Goal: Task Accomplishment & Management: Complete application form

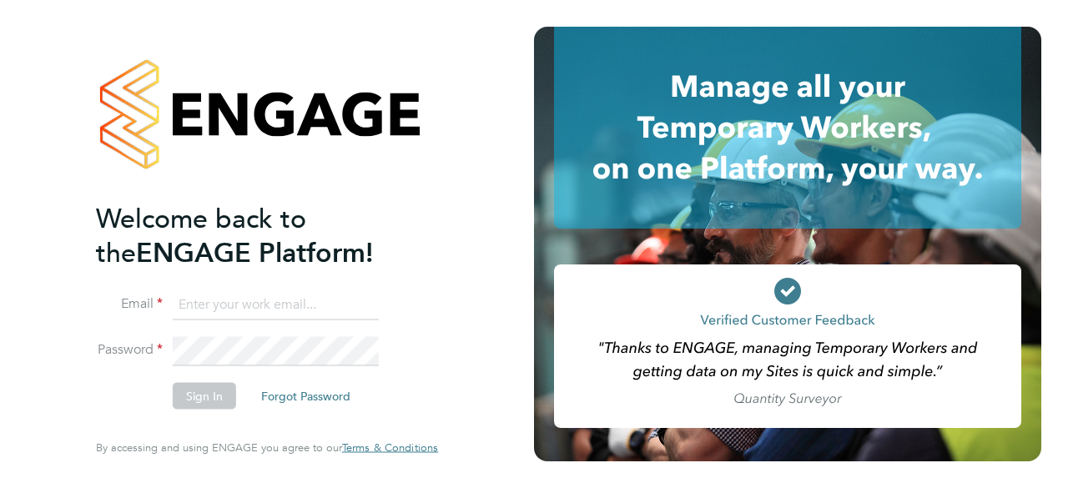
click at [279, 307] on input at bounding box center [276, 305] width 206 height 30
type input "devereux_m@sky.com"
click at [214, 404] on button "Sign In" at bounding box center [204, 396] width 63 height 27
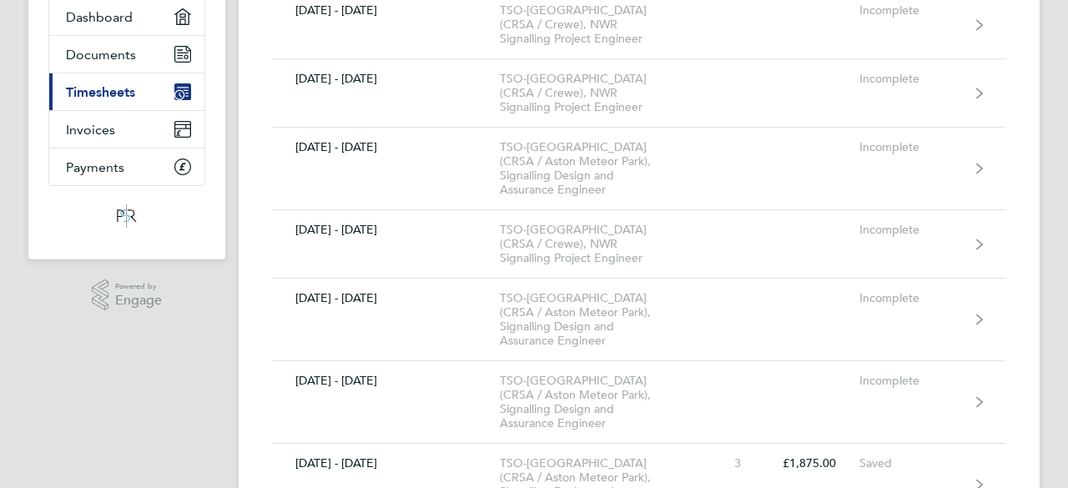
scroll to position [167, 0]
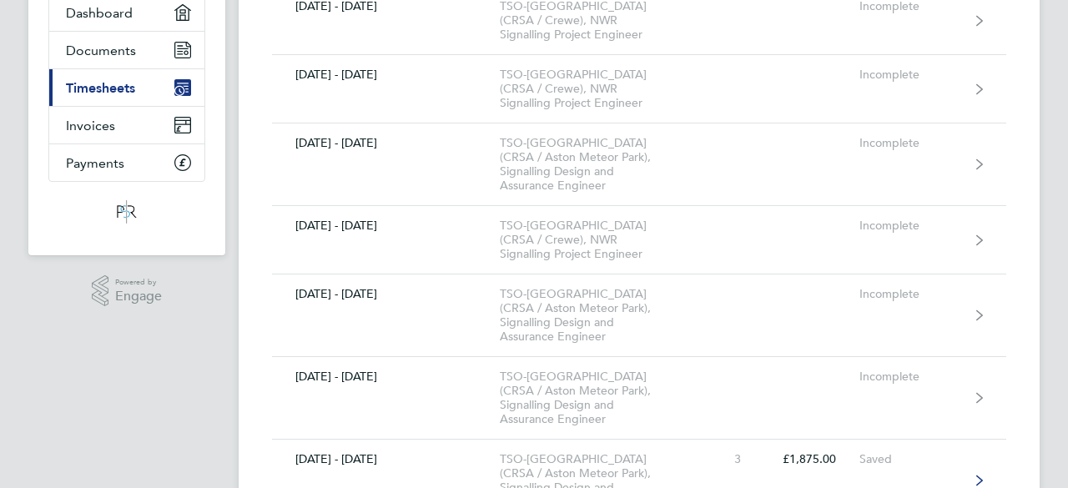
click at [669, 452] on div "TSO-[GEOGRAPHIC_DATA] (CRSA / Aston Meteor Park), Signalling Design and Assuran…" at bounding box center [595, 480] width 191 height 57
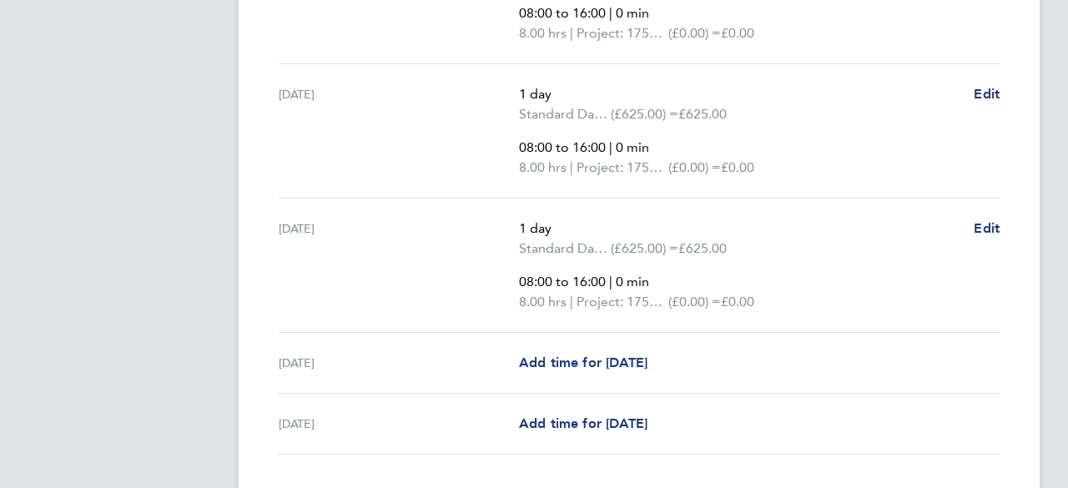
scroll to position [768, 0]
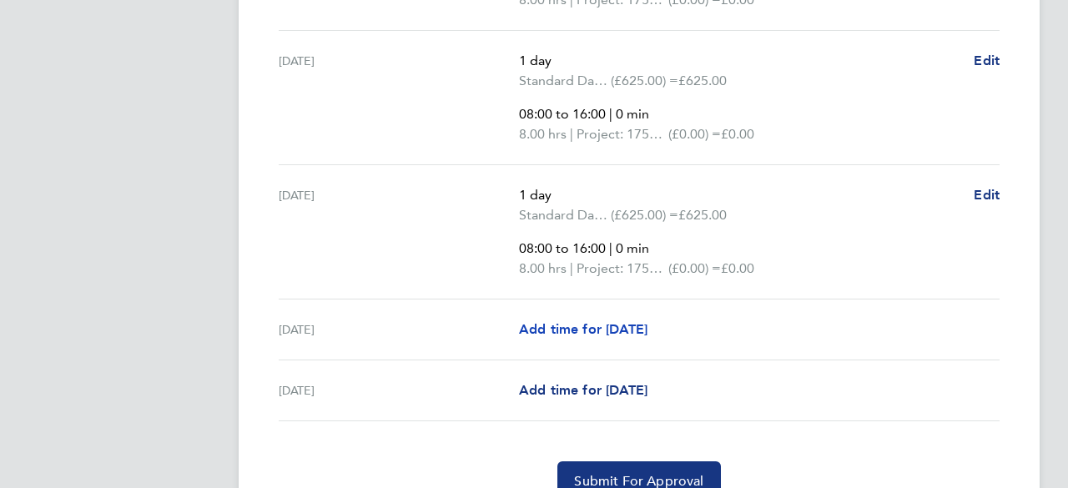
click at [583, 330] on span "Add time for [DATE]" at bounding box center [583, 329] width 129 height 16
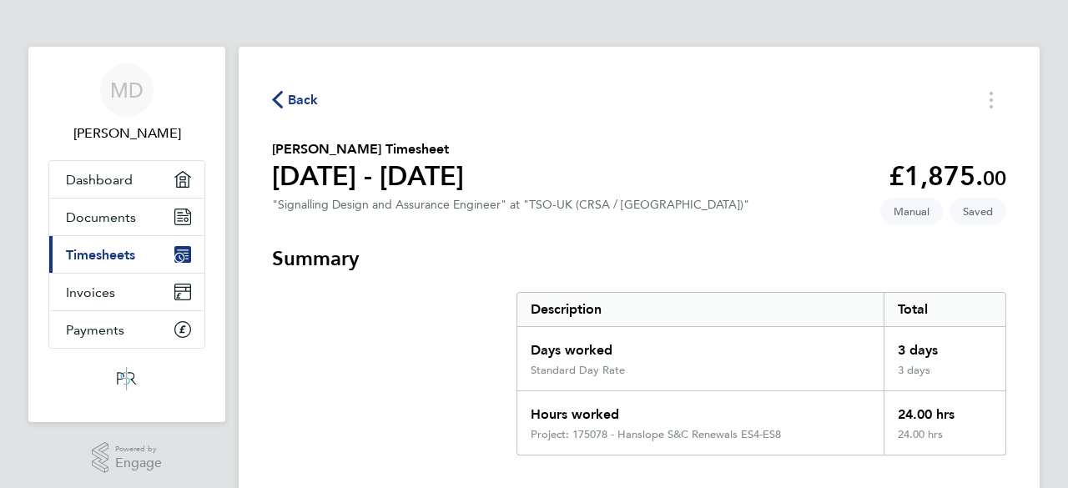
select select "60"
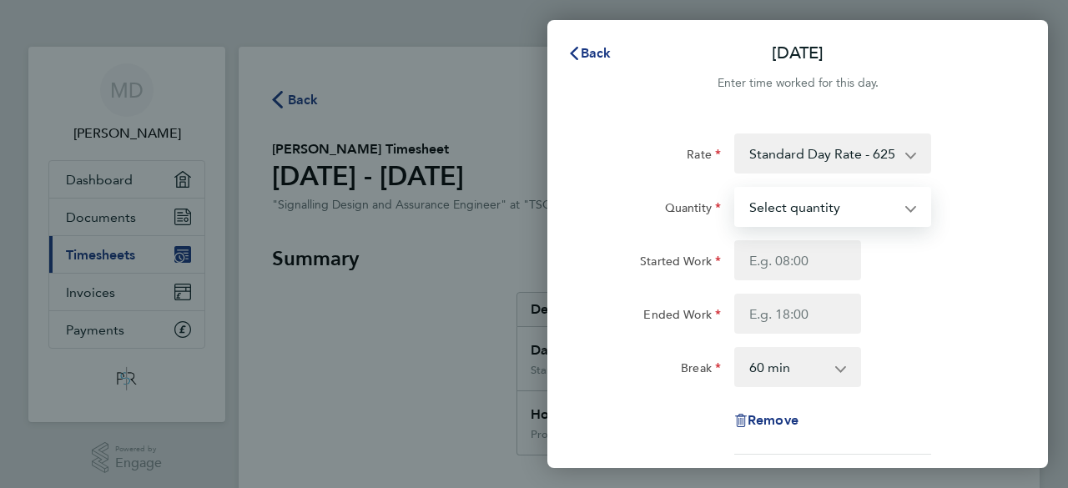
click at [907, 206] on select "Select quantity 0.5 1" at bounding box center [823, 207] width 174 height 37
select select "1"
click at [736, 189] on select "Select quantity 0.5 1" at bounding box center [823, 207] width 174 height 37
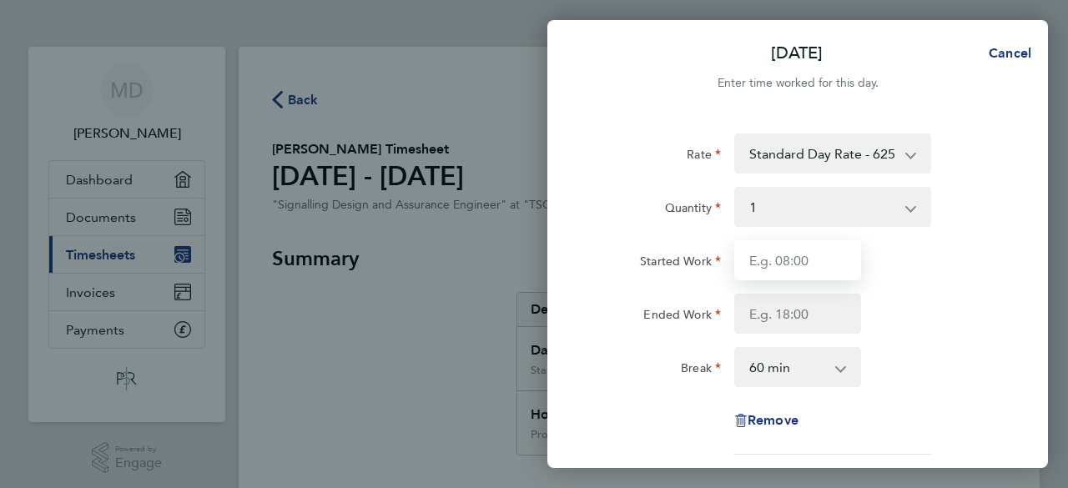
click at [820, 263] on input "Started Work" at bounding box center [798, 260] width 127 height 40
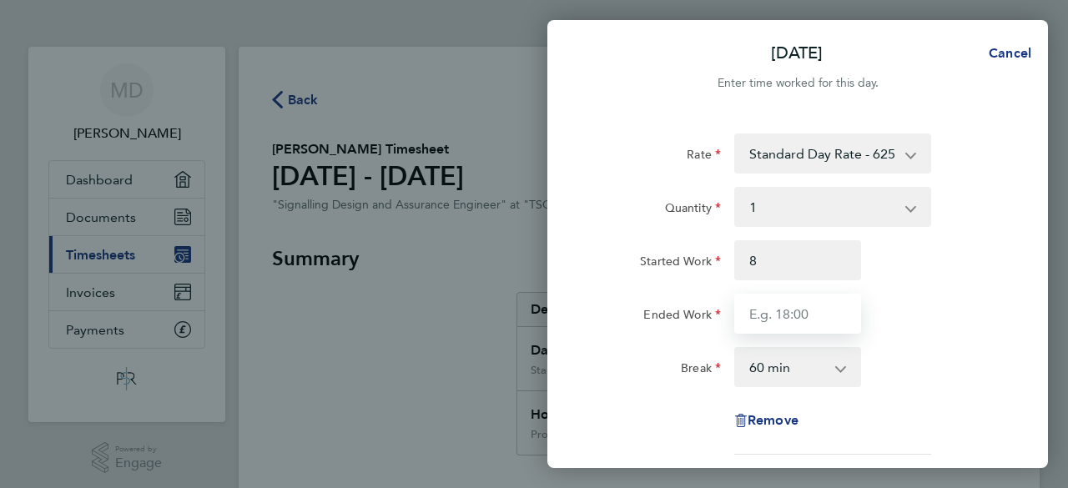
type input "08:00"
click at [803, 319] on input "Ended Work" at bounding box center [798, 314] width 127 height 40
type input "16:30"
click at [791, 366] on select "0 min 15 min 30 min 45 min 60 min 75 min 90 min" at bounding box center [788, 367] width 104 height 37
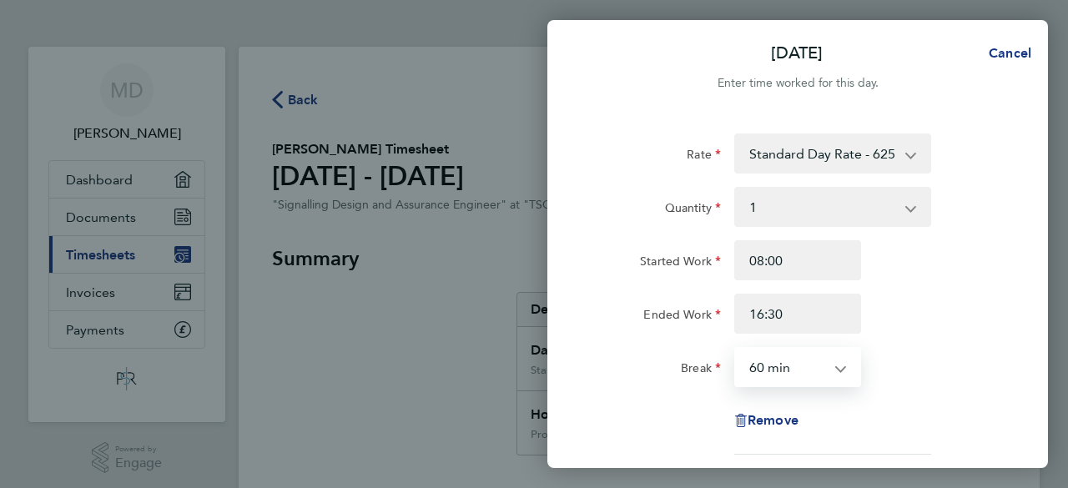
select select "30"
click at [736, 349] on select "0 min 15 min 30 min 45 min 60 min 75 min 90 min" at bounding box center [788, 367] width 104 height 37
click at [933, 294] on div "Ended Work 16:30" at bounding box center [798, 314] width 421 height 40
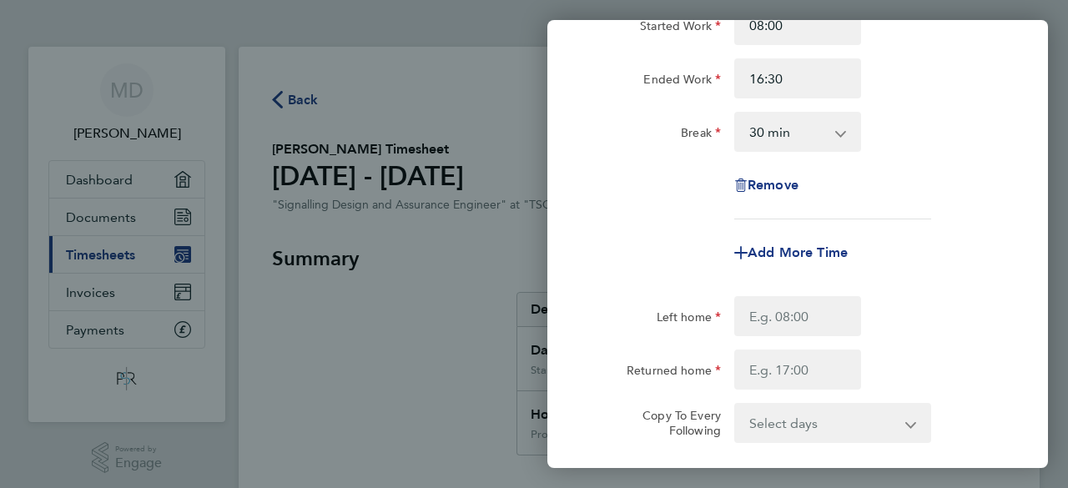
scroll to position [267, 0]
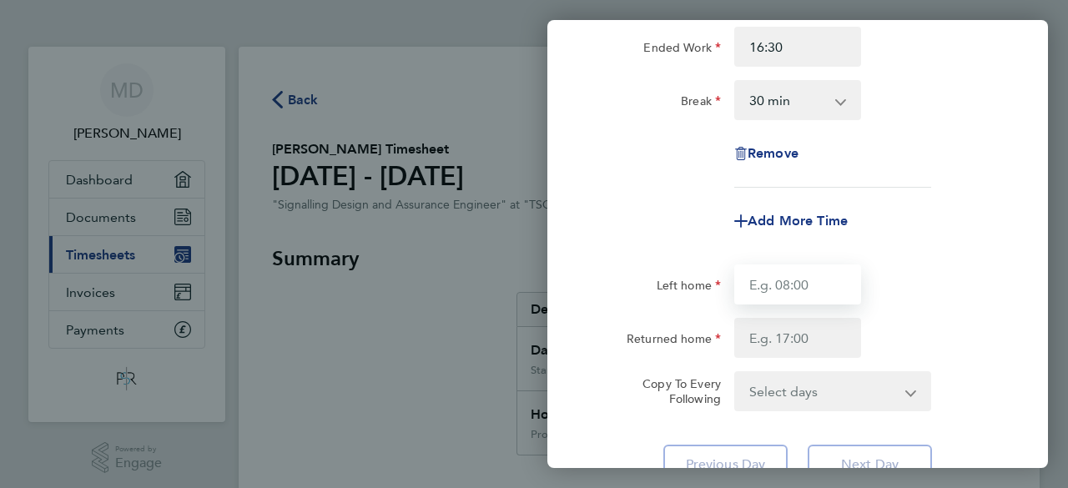
click at [813, 285] on input "Left home" at bounding box center [798, 285] width 127 height 40
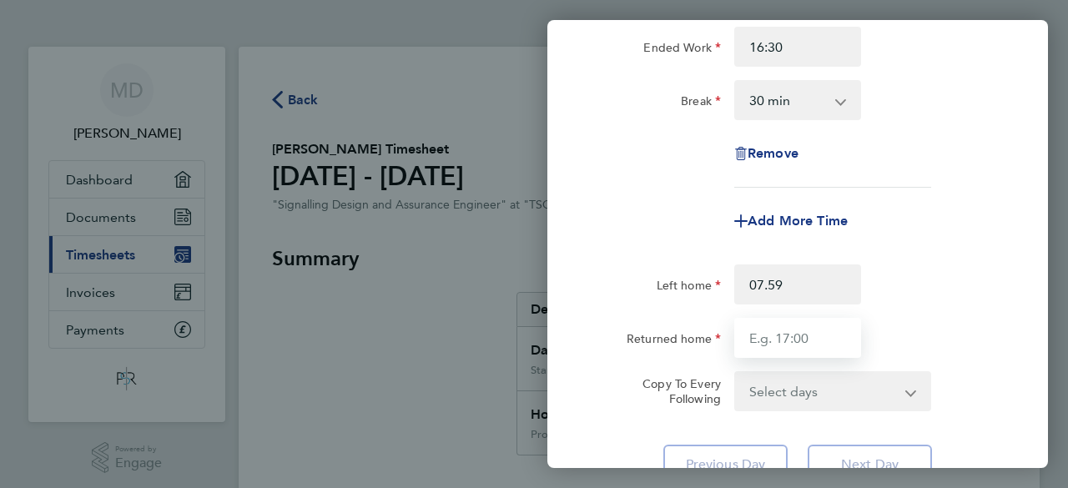
type input "07:59"
click at [792, 336] on input "Returned home" at bounding box center [798, 338] width 127 height 40
type input "16:31"
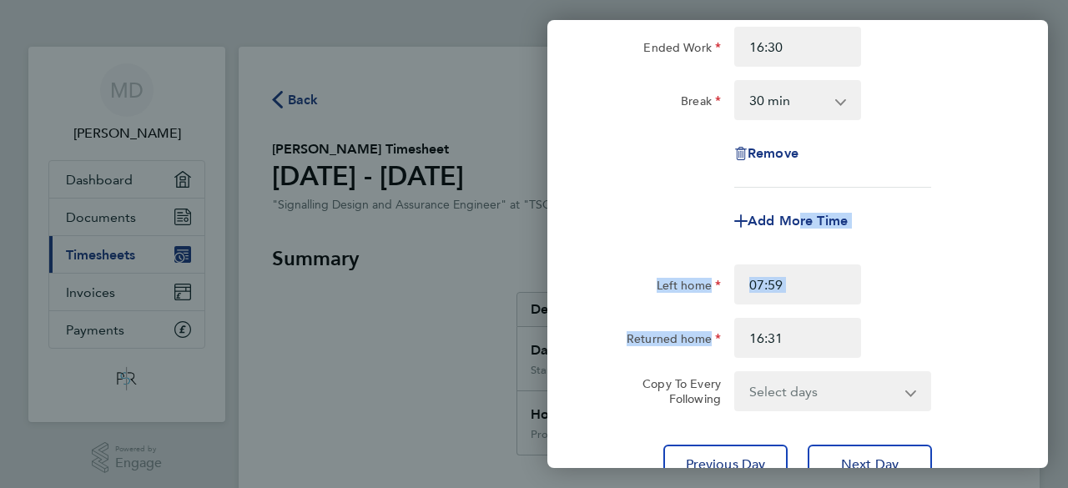
drag, startPoint x: 957, startPoint y: 316, endPoint x: 791, endPoint y: 221, distance: 191.4
click at [791, 221] on form "Rate Standard Day Rate - 625.00 Project: 175069 - [GEOGRAPHIC_DATA] ES4-8 S&C R…" at bounding box center [797, 138] width 407 height 545
click at [763, 216] on span "Add More Time" at bounding box center [798, 221] width 100 height 16
select select "null"
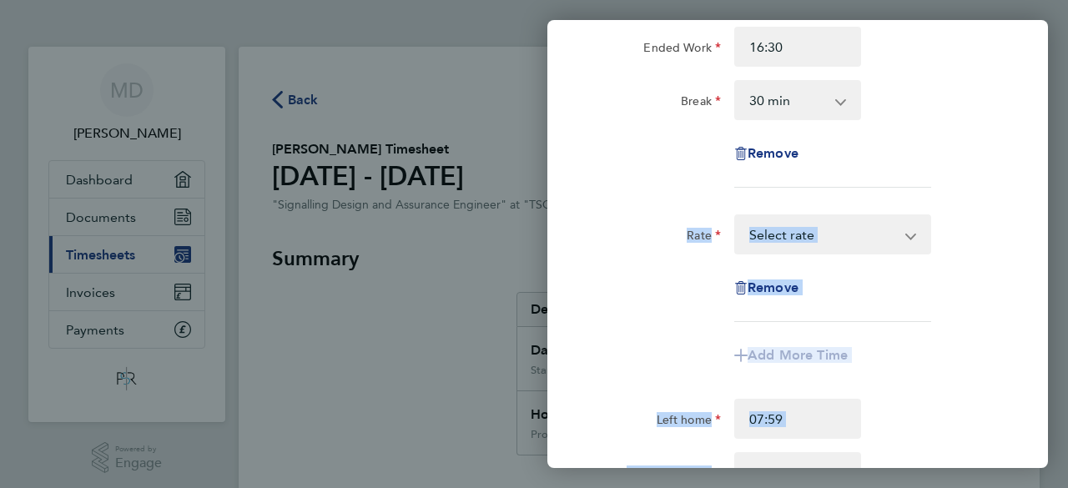
click at [835, 224] on select "Project: 175069 - [GEOGRAPHIC_DATA] ES4-8 S&C Renewal Project: 172811 - Northam…" at bounding box center [823, 234] width 174 height 37
click at [945, 332] on app-timesheet-line-form-group "Rate Project: 175069 - [GEOGRAPHIC_DATA] ES4-8 S&C Renewal Project: 172811 - No…" at bounding box center [797, 295] width 407 height 161
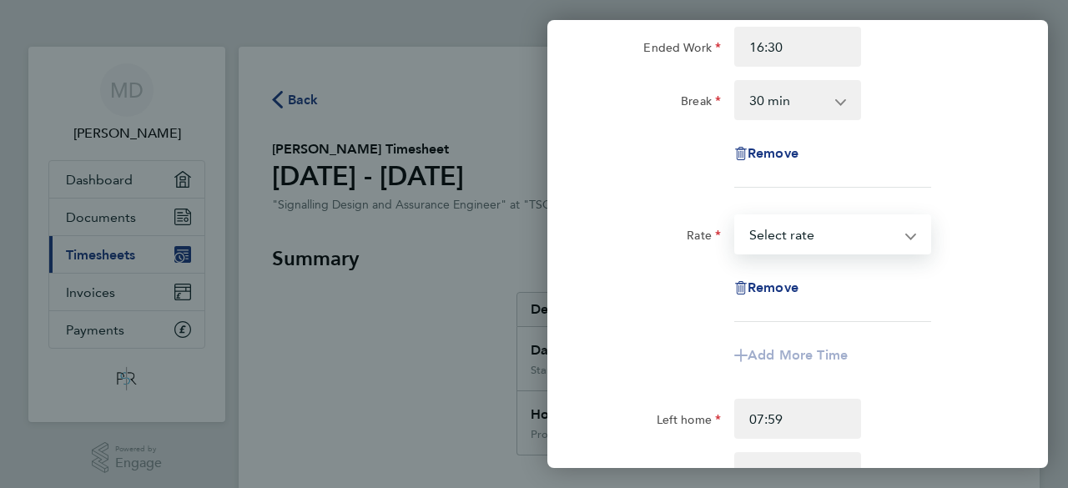
click at [835, 243] on select "Project: 175069 - [GEOGRAPHIC_DATA] ES4-8 S&C Renewal Project: 172811 - Northam…" at bounding box center [823, 234] width 174 height 37
select select "60"
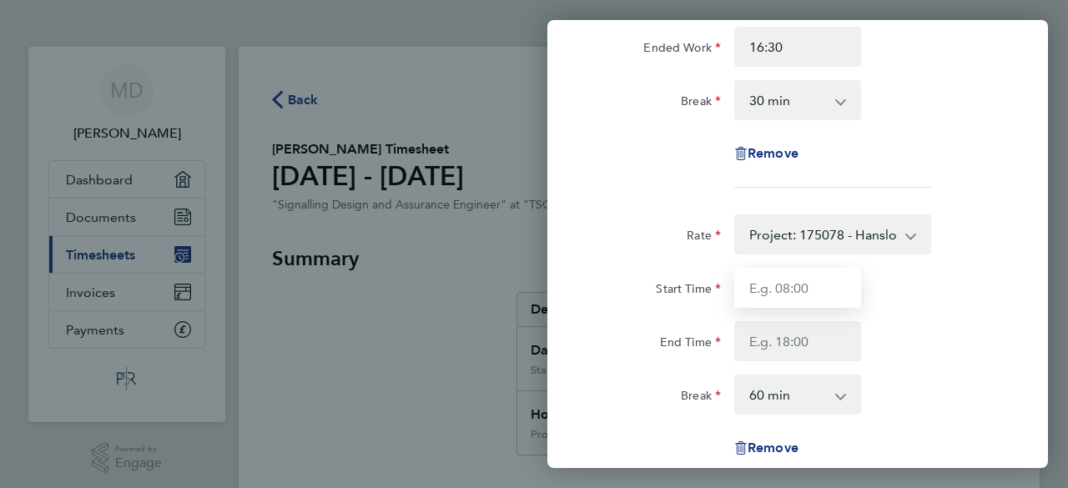
click at [816, 290] on input "Start Time" at bounding box center [798, 288] width 127 height 40
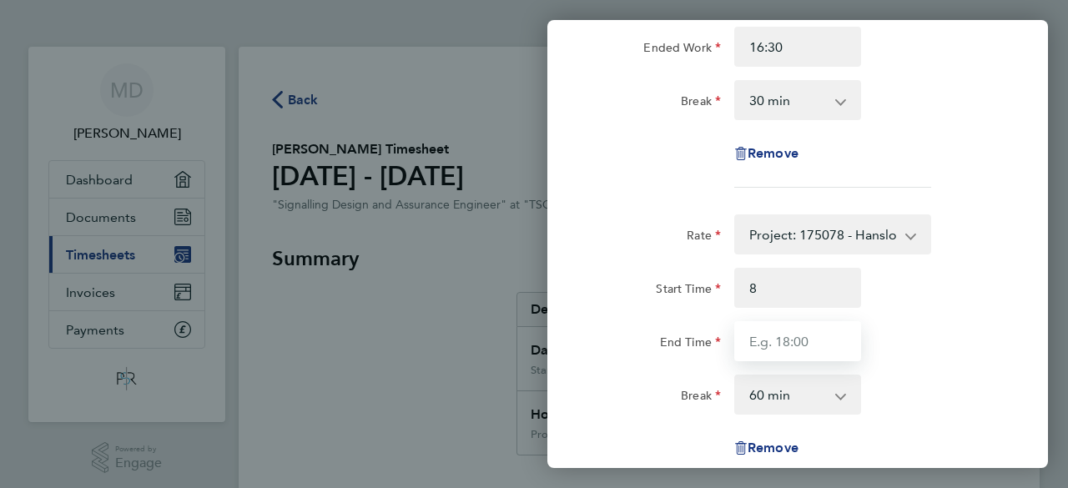
type input "08:00"
click at [818, 345] on input "End Time" at bounding box center [798, 341] width 127 height 40
type input "16:00"
click at [805, 398] on select "0 min 15 min 30 min 45 min 60 min 75 min 90 min" at bounding box center [788, 394] width 104 height 37
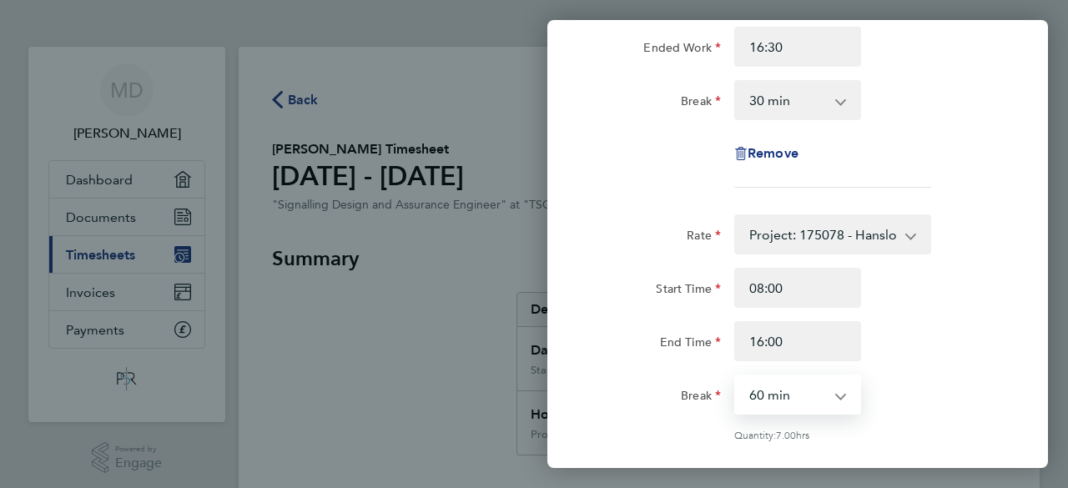
select select "0"
click at [736, 376] on select "0 min 15 min 30 min 45 min 60 min 75 min 90 min" at bounding box center [788, 394] width 104 height 37
click at [920, 322] on div "End Time 16:00" at bounding box center [798, 341] width 421 height 40
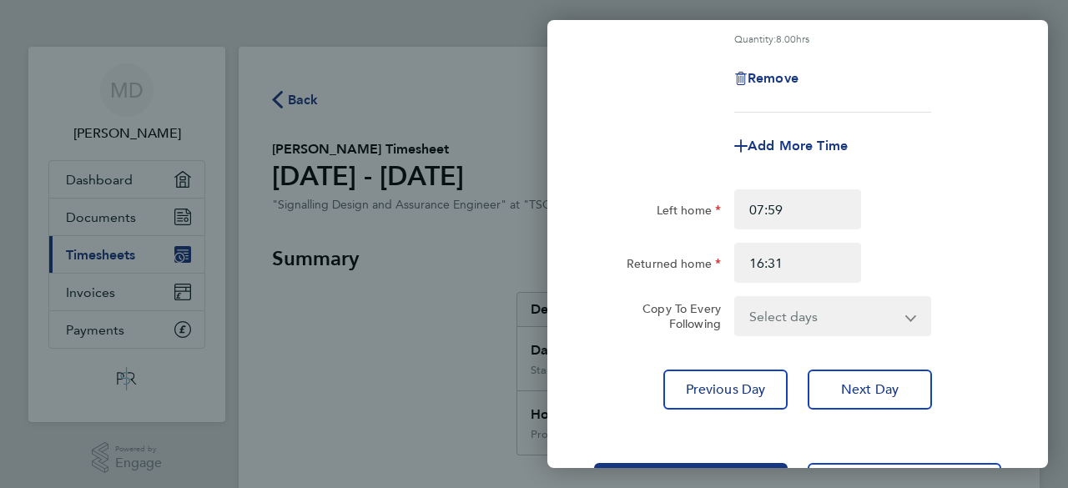
scroll to position [668, 0]
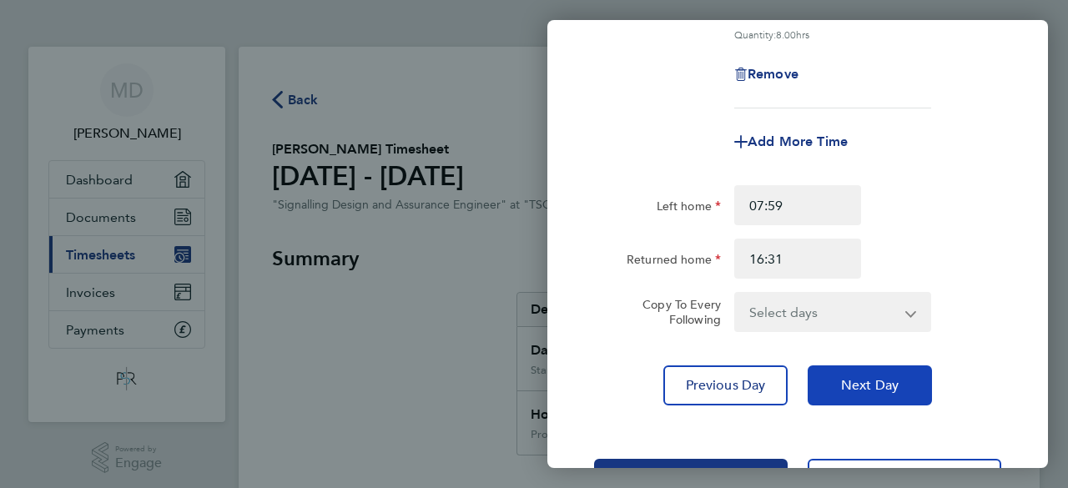
click at [858, 377] on span "Next Day" at bounding box center [870, 385] width 58 height 17
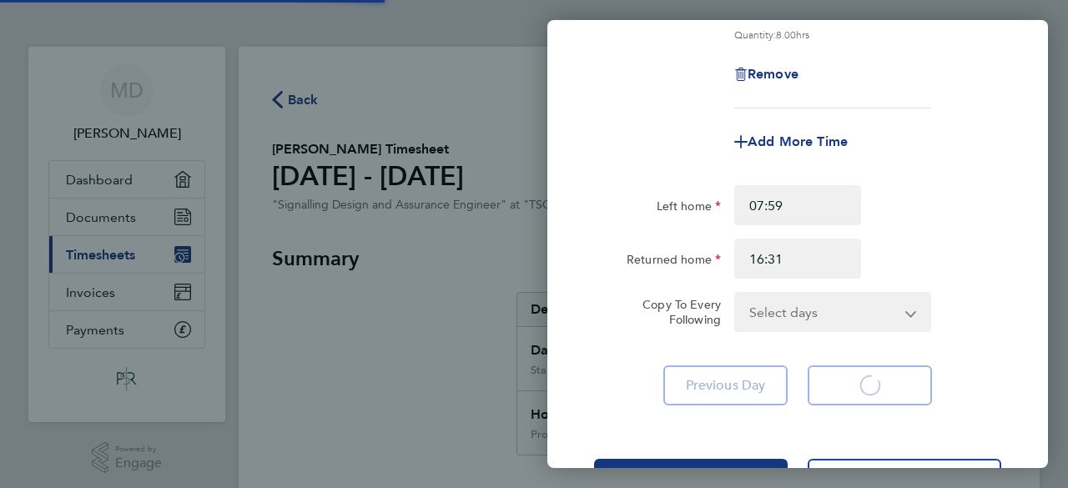
select select "60"
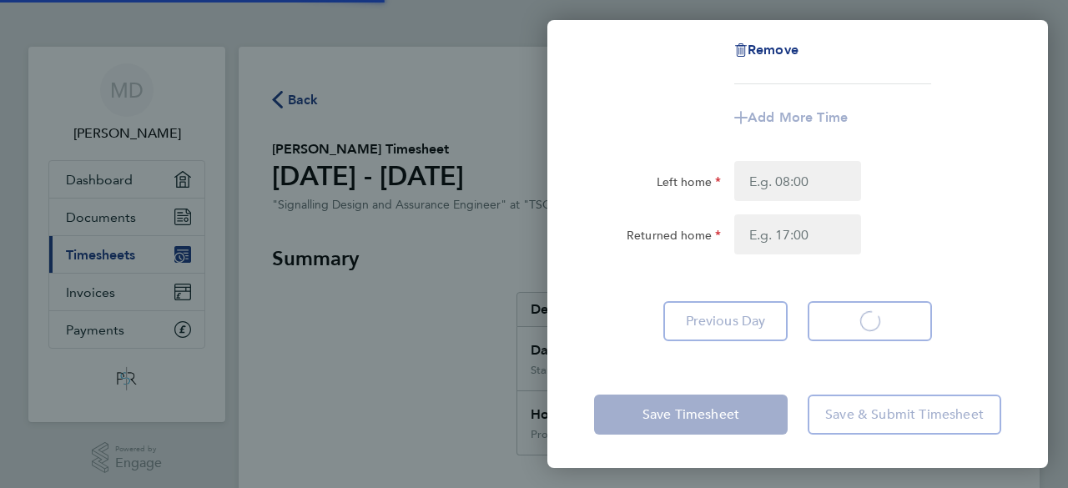
scroll to position [370, 0]
select select "60"
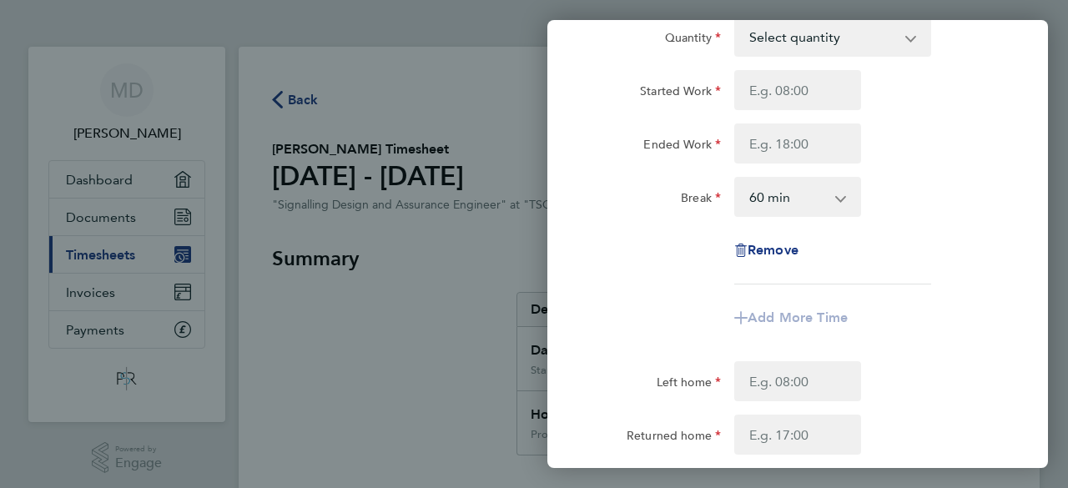
scroll to position [0, 0]
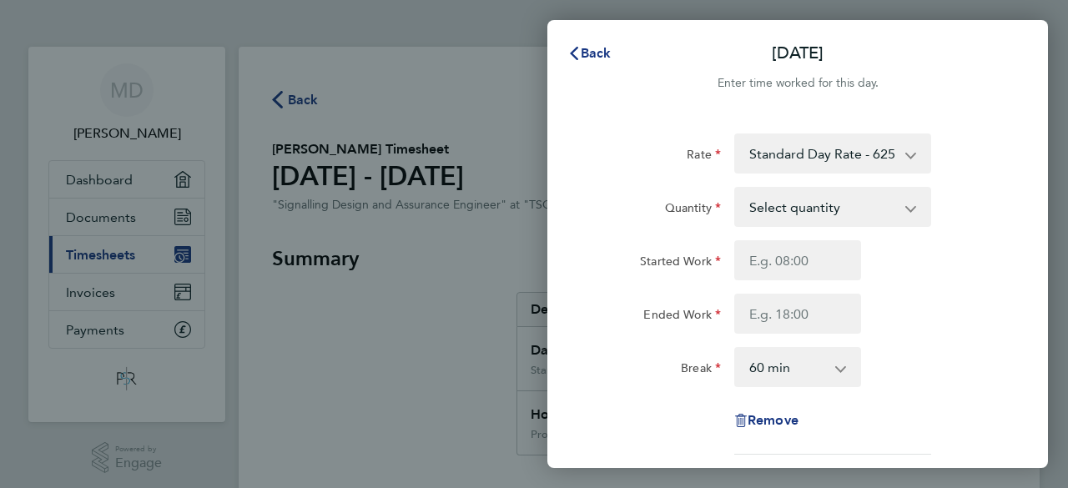
click at [866, 205] on select "Select quantity 0.5 1" at bounding box center [823, 207] width 174 height 37
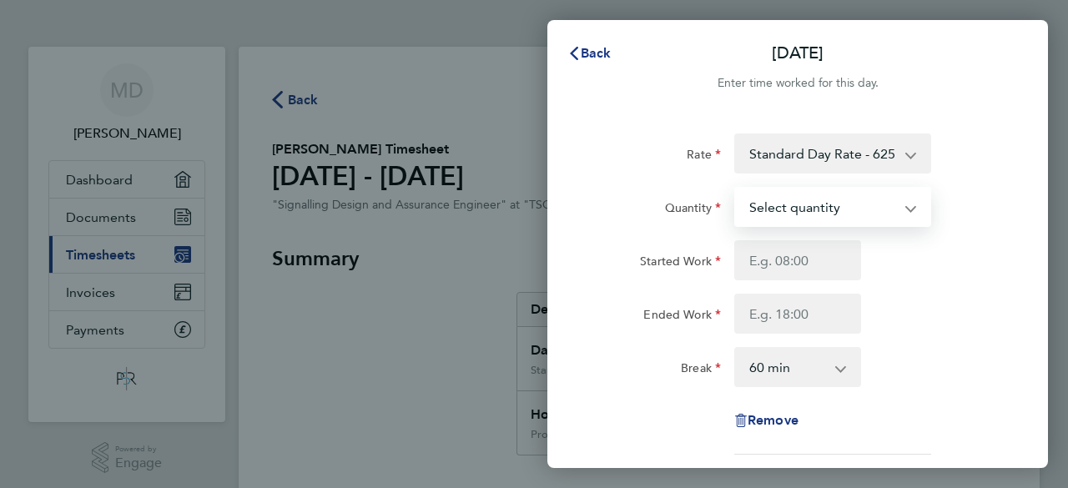
select select "1"
click at [736, 189] on select "Select quantity 0.5 1" at bounding box center [823, 207] width 174 height 37
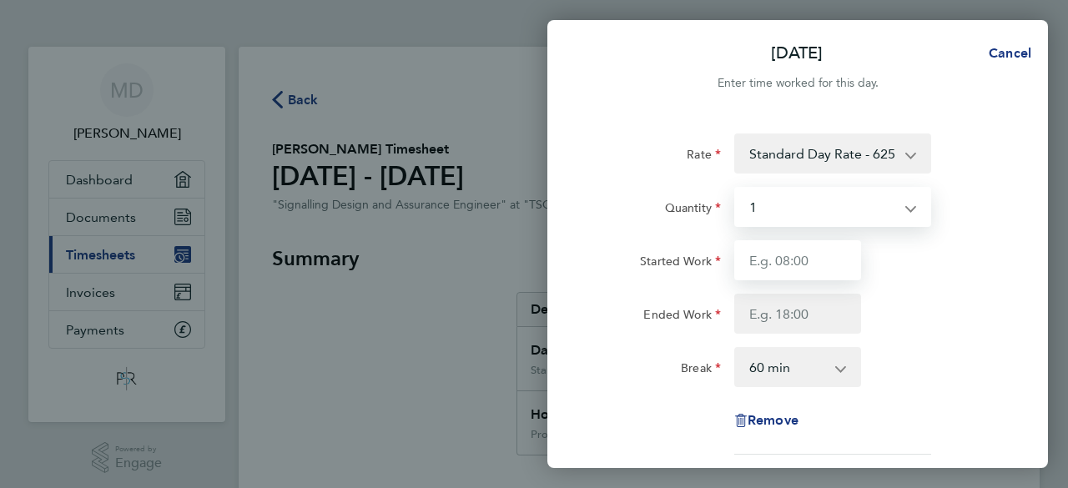
click at [818, 248] on input "Started Work" at bounding box center [798, 260] width 127 height 40
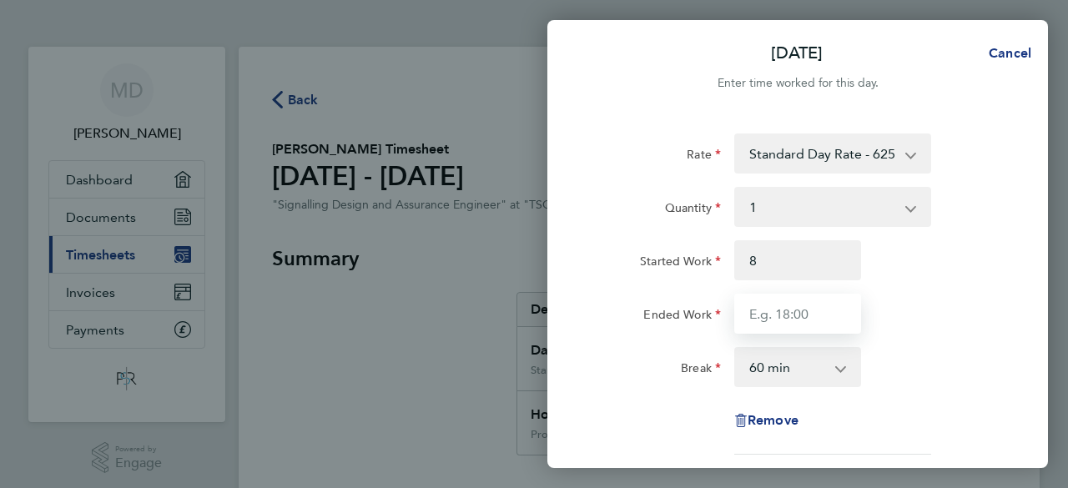
type input "08:00"
click at [800, 316] on input "Ended Work" at bounding box center [798, 314] width 127 height 40
type input "16:30"
click at [795, 371] on select "0 min 15 min 30 min 45 min 60 min 75 min 90 min" at bounding box center [788, 367] width 104 height 37
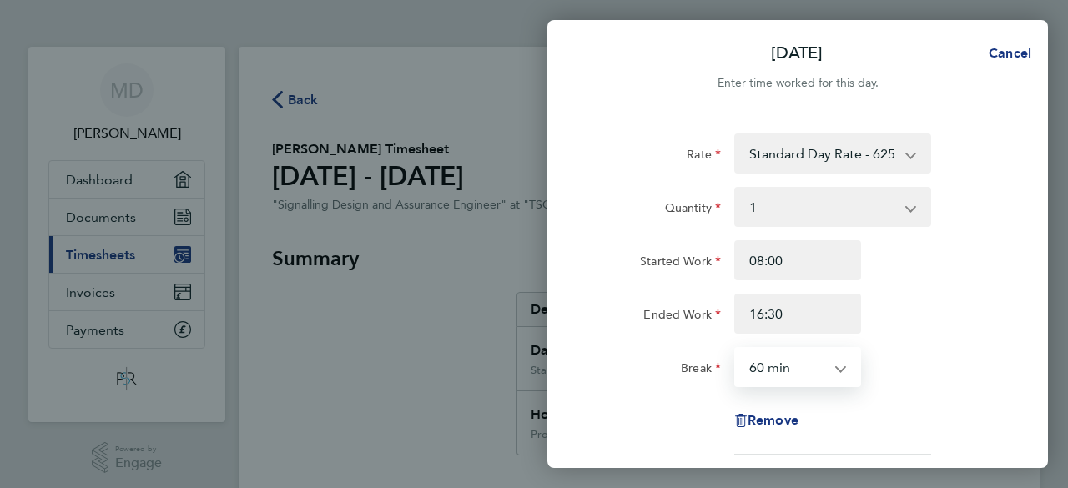
select select "30"
click at [736, 349] on select "0 min 15 min 30 min 45 min 60 min 75 min 90 min" at bounding box center [788, 367] width 104 height 37
click at [907, 312] on div "Ended Work 16:30" at bounding box center [798, 314] width 421 height 40
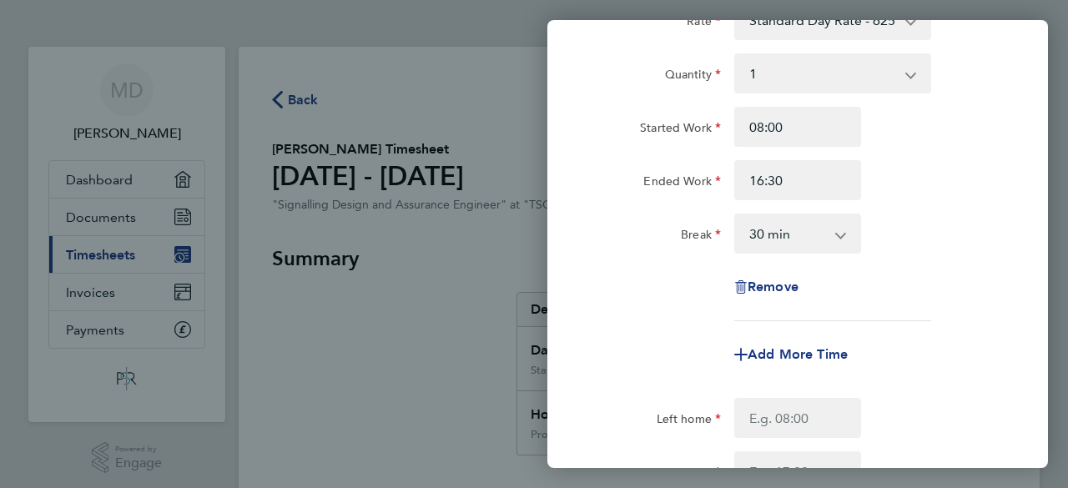
scroll to position [167, 0]
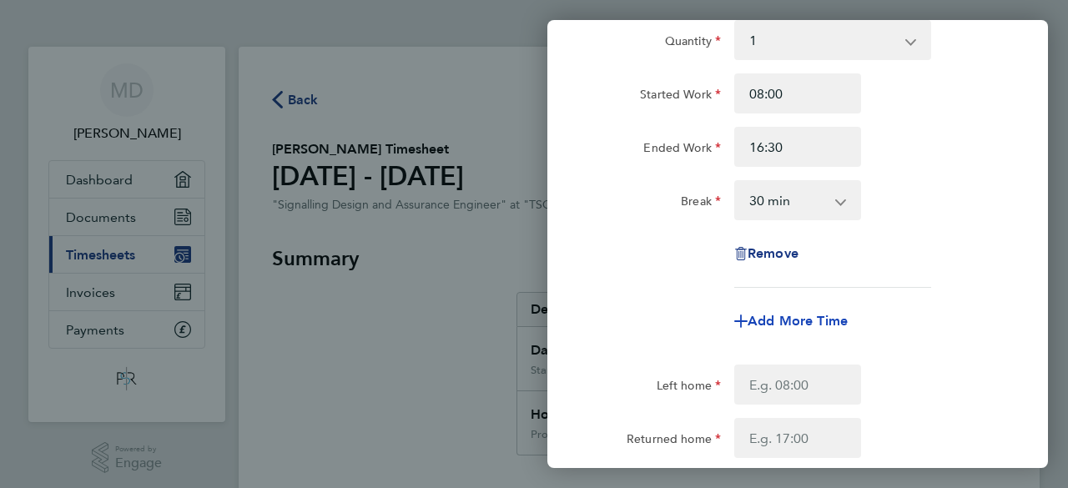
click at [821, 319] on span "Add More Time" at bounding box center [798, 321] width 100 height 16
select select "null"
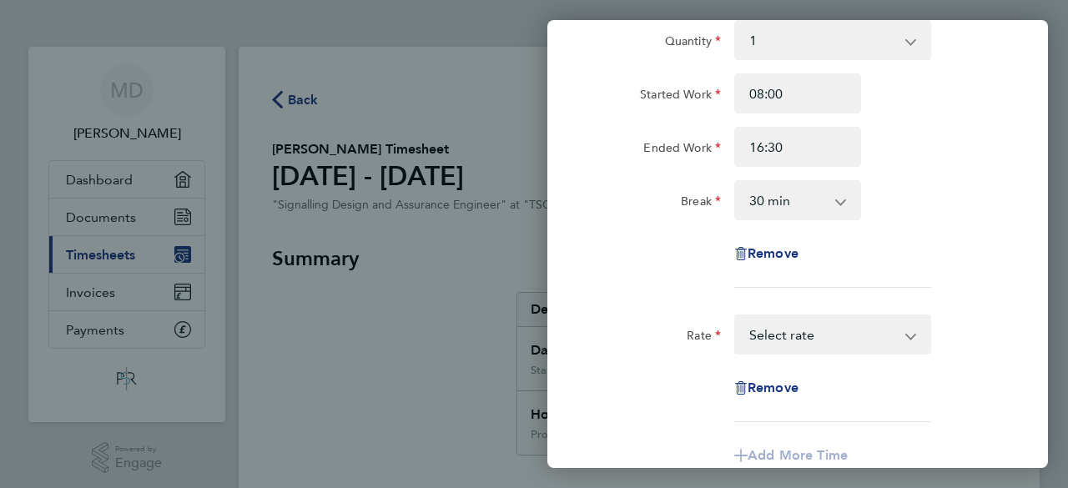
click at [810, 336] on select "Project: 175069 - [GEOGRAPHIC_DATA] ES4-8 S&C Renewal Project: 172811 - Northam…" at bounding box center [823, 334] width 174 height 37
select select "60"
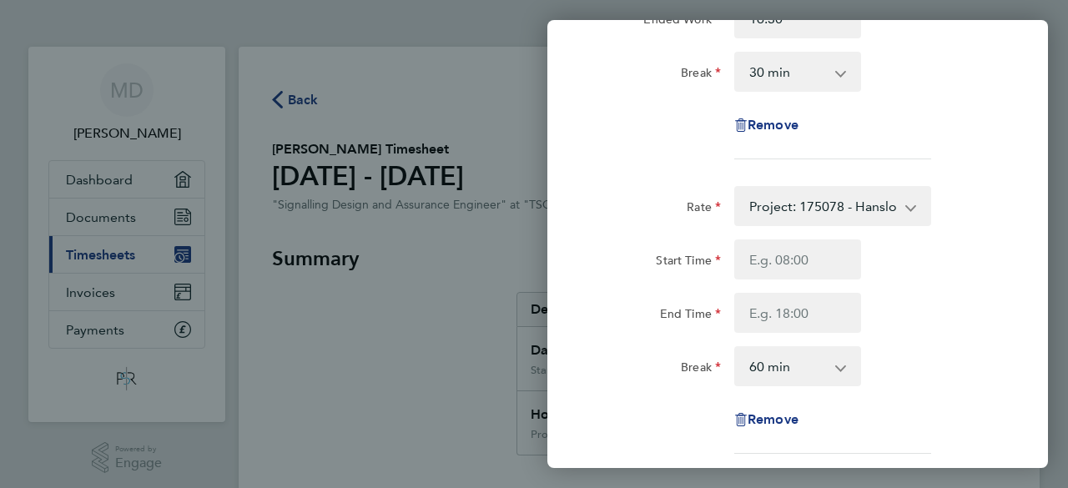
scroll to position [300, 0]
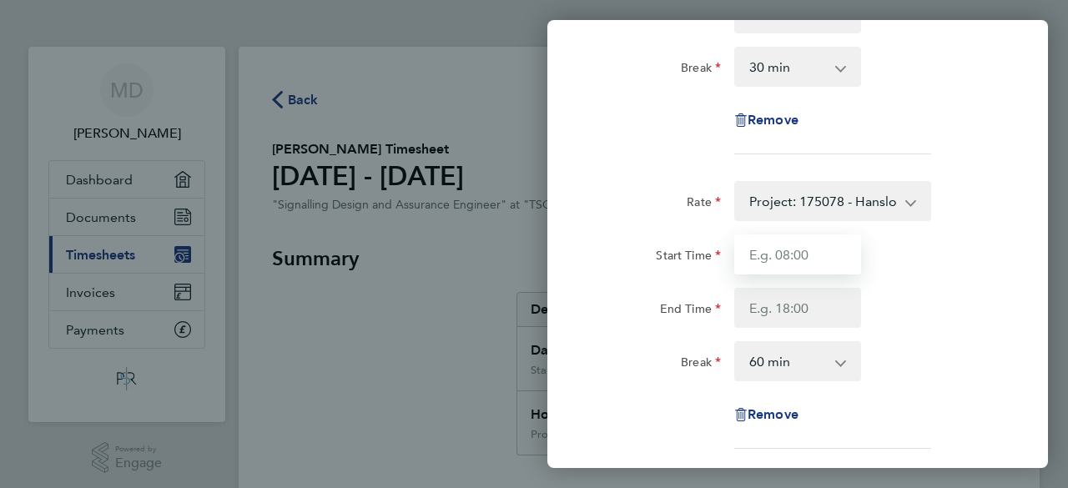
click at [813, 258] on input "Start Time" at bounding box center [798, 255] width 127 height 40
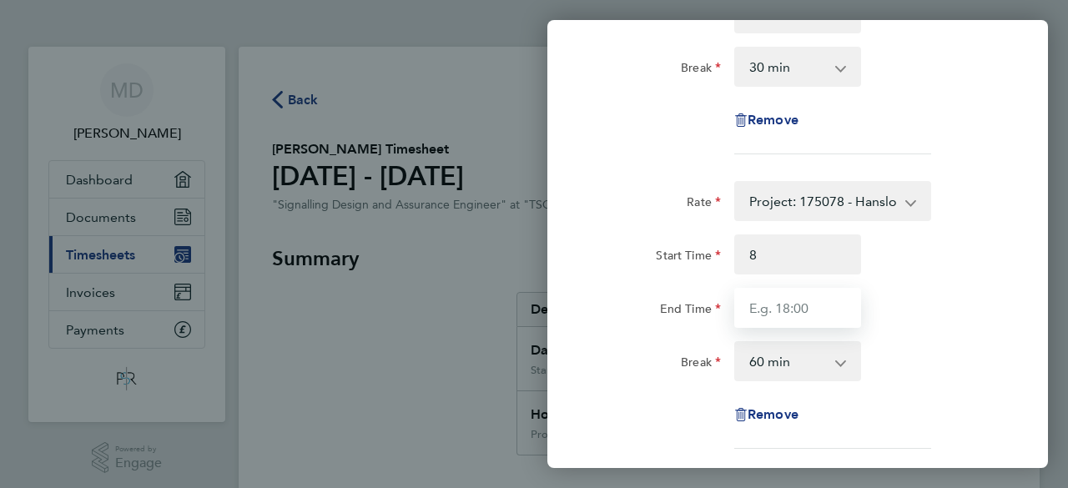
type input "08:00"
click at [811, 310] on input "End Time" at bounding box center [798, 308] width 127 height 40
type input "16:00"
click at [816, 365] on select "0 min 15 min 30 min 45 min 60 min 75 min 90 min" at bounding box center [788, 361] width 104 height 37
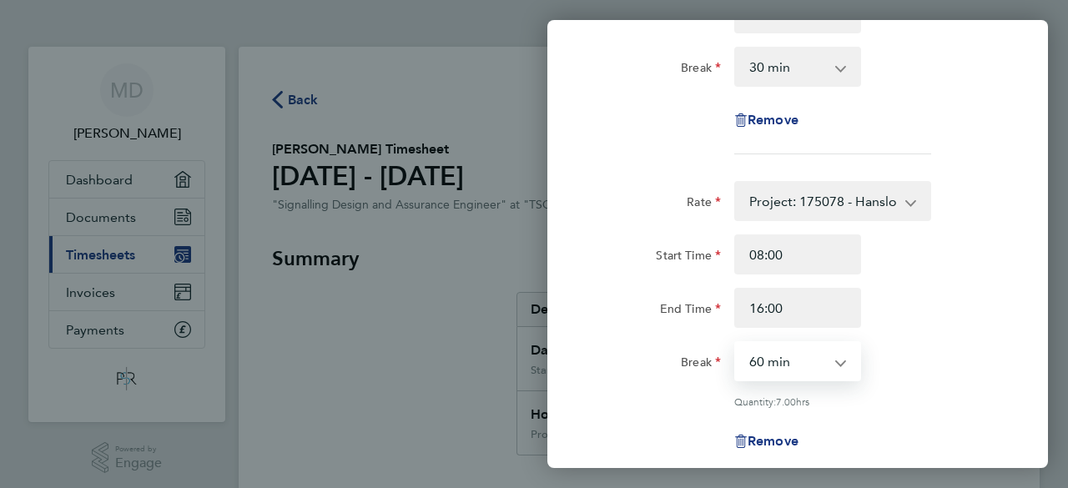
select select "0"
click at [736, 343] on select "0 min 15 min 30 min 45 min 60 min 75 min 90 min" at bounding box center [788, 361] width 104 height 37
click at [919, 310] on div "End Time 16:00" at bounding box center [798, 308] width 421 height 40
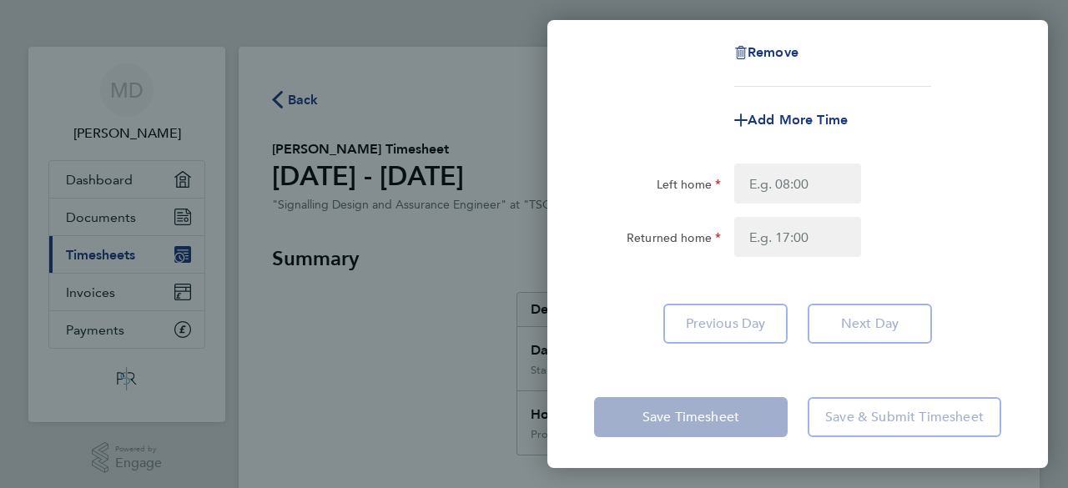
scroll to position [689, 0]
click at [765, 183] on input "Left home" at bounding box center [798, 184] width 127 height 40
type input "07.59"
click at [770, 233] on input "Returned home" at bounding box center [798, 237] width 127 height 40
type input "16.31"
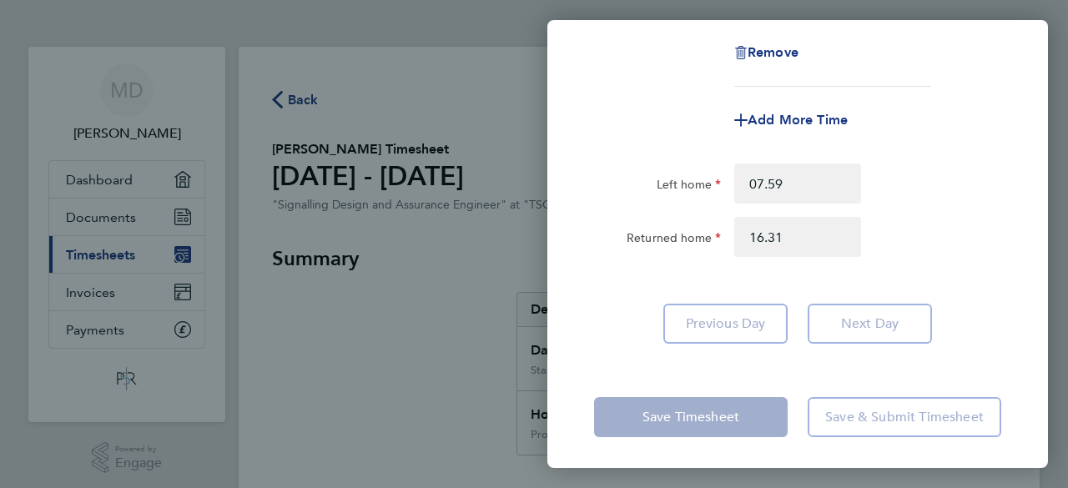
click at [937, 237] on div "Returned home 16.31" at bounding box center [798, 237] width 421 height 40
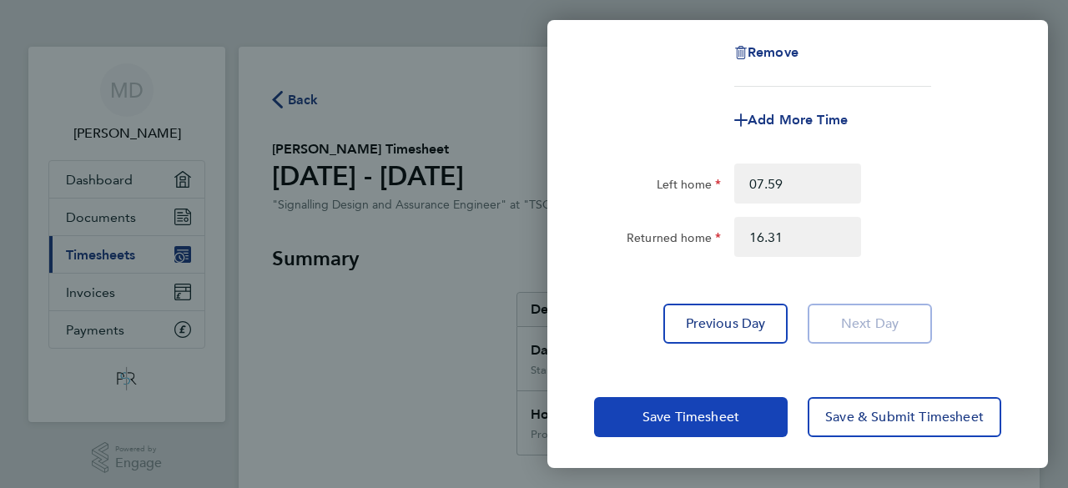
click at [698, 427] on button "Save Timesheet" at bounding box center [691, 417] width 194 height 40
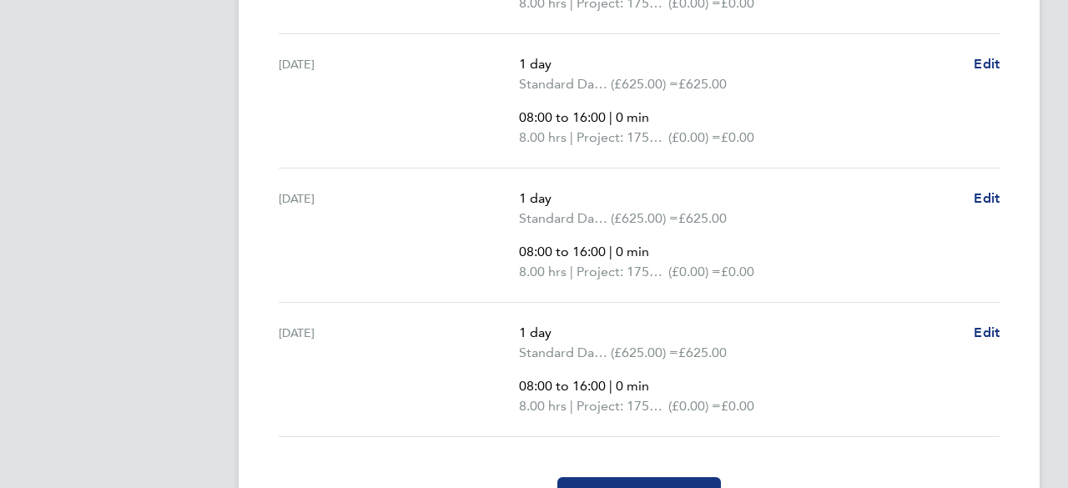
scroll to position [868, 0]
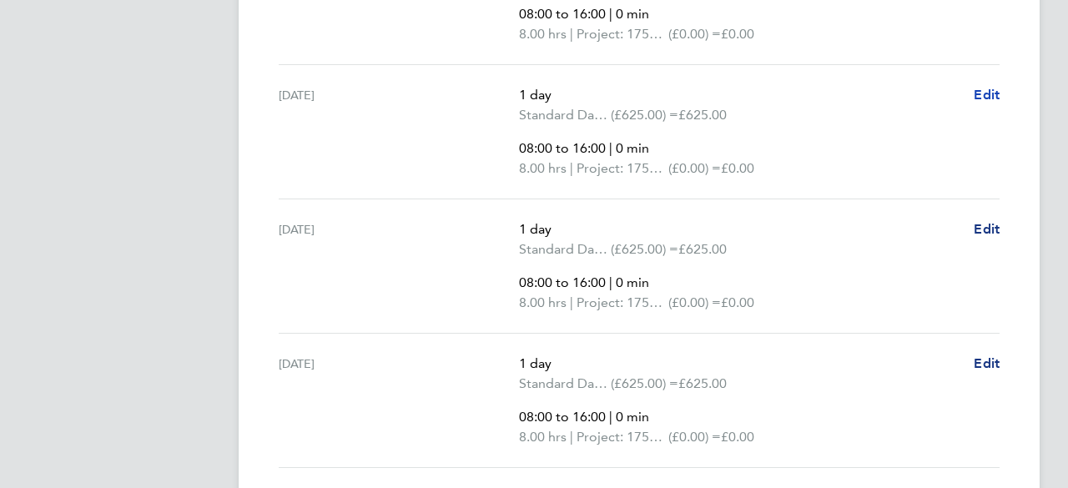
click at [988, 88] on span "Edit" at bounding box center [987, 95] width 26 height 16
select select "1"
select select "30"
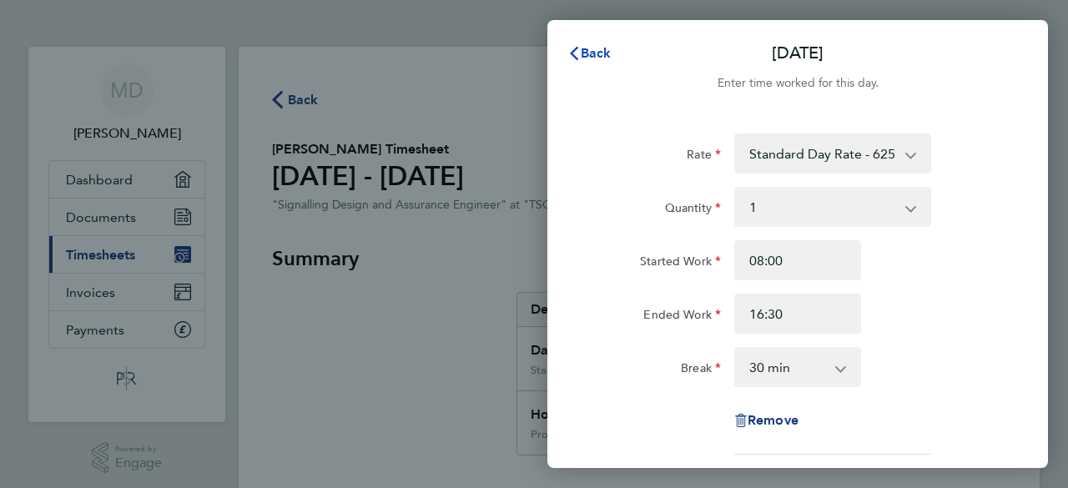
click at [594, 56] on span "Back" at bounding box center [596, 53] width 31 height 16
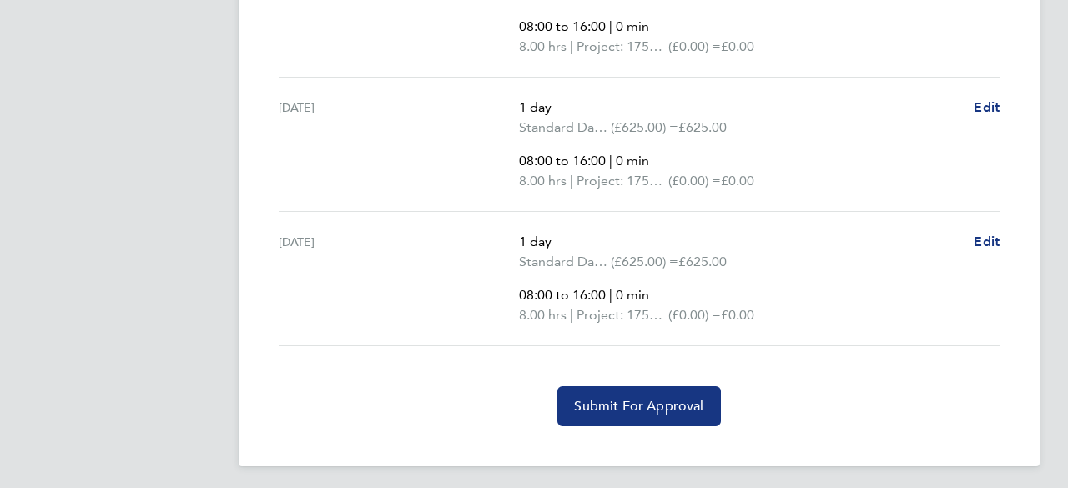
scroll to position [992, 0]
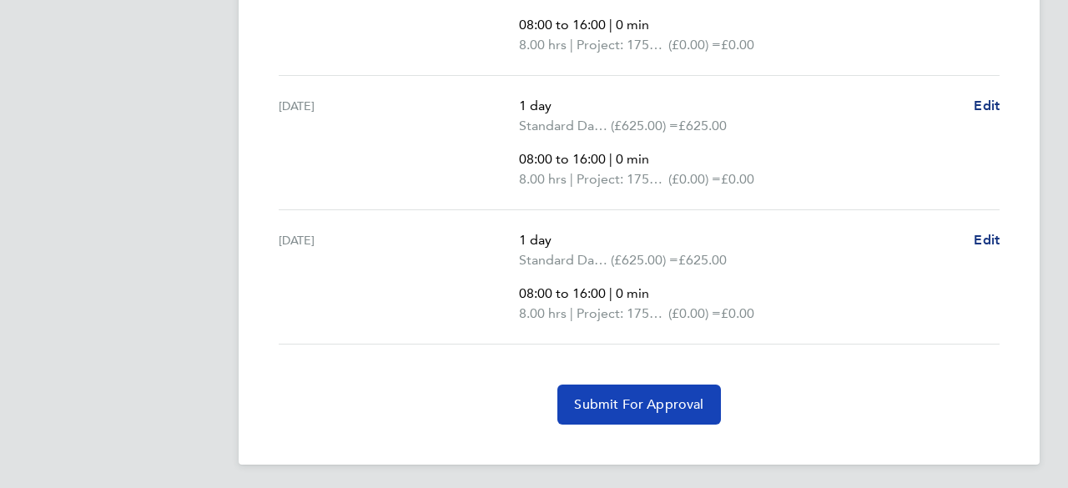
click at [619, 401] on span "Submit For Approval" at bounding box center [638, 404] width 129 height 17
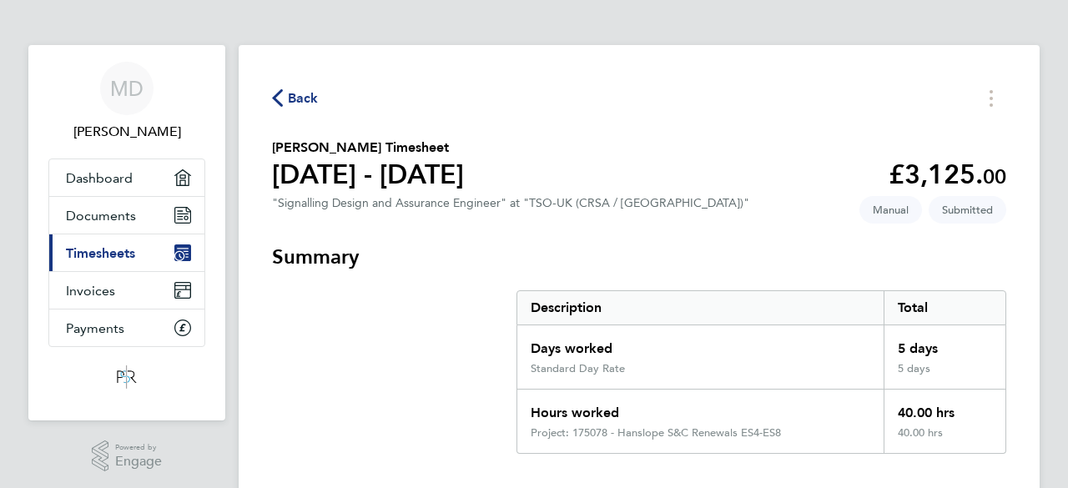
scroll to position [0, 0]
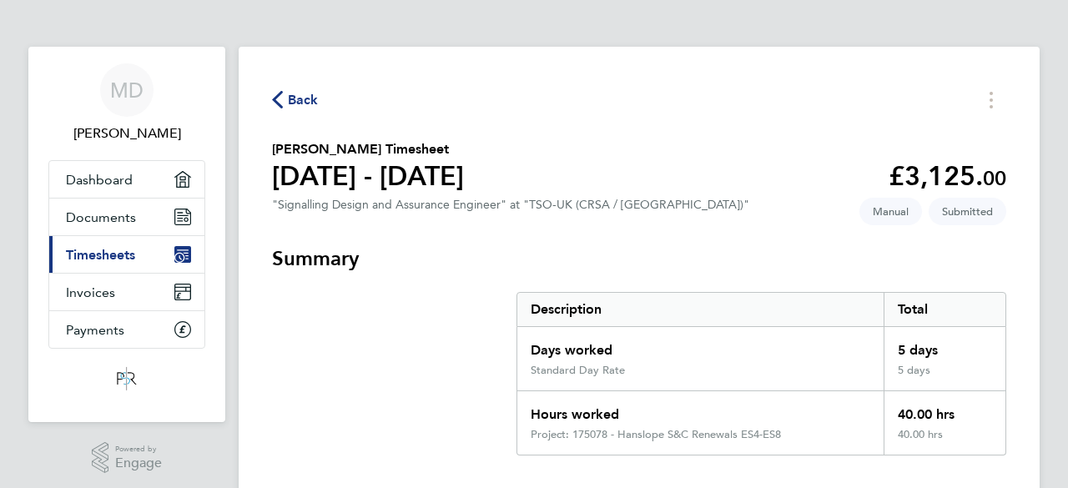
click at [846, 343] on div "Days worked" at bounding box center [701, 345] width 366 height 37
